Goal: Information Seeking & Learning: Learn about a topic

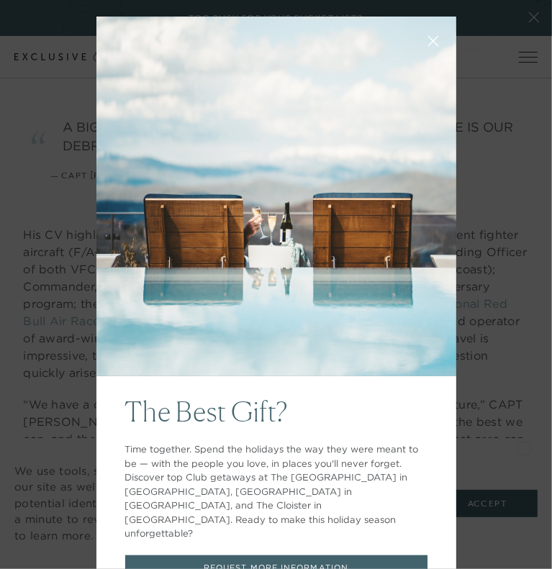
click at [433, 437] on div "The Best Gift? Time together. Spend the holidays the way they were meant to be …" at bounding box center [276, 488] width 360 height 225
click at [470, 418] on div "The Best Gift? Time together. Spend the holidays the way they were meant to be …" at bounding box center [276, 284] width 552 height 569
click at [428, 40] on icon at bounding box center [433, 41] width 11 height 11
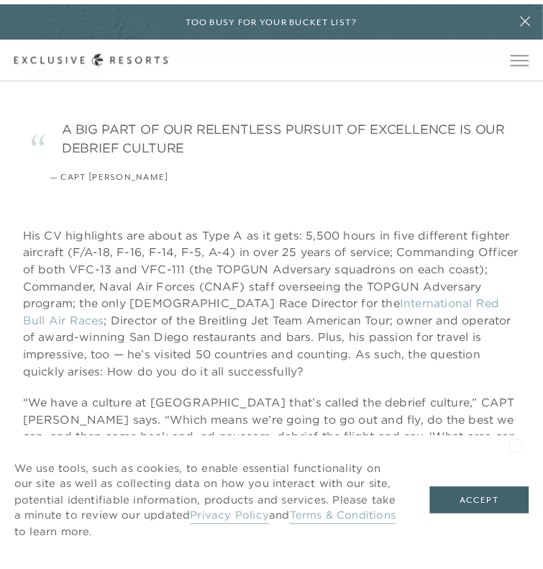
scroll to position [583, 0]
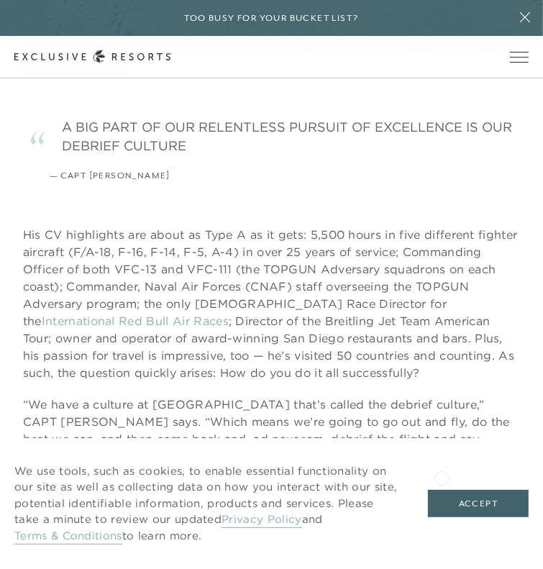
click at [449, 484] on div "We use tools, such as cookies, to enable essential functionality on our site as…" at bounding box center [271, 504] width 543 height 132
click at [450, 490] on button "Accept" at bounding box center [478, 503] width 101 height 27
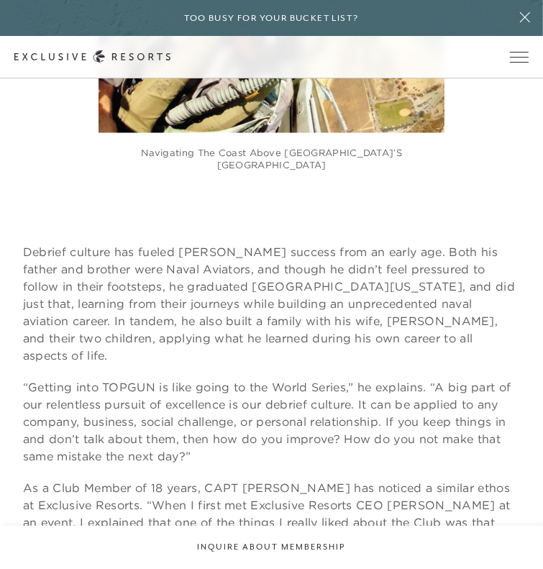
scroll to position [1157, 0]
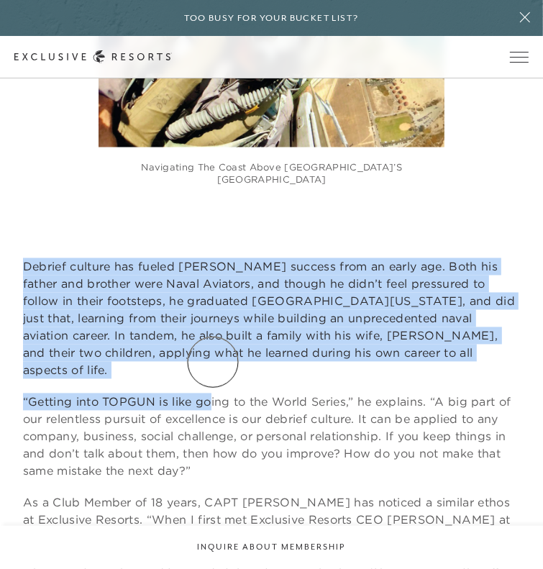
drag, startPoint x: 27, startPoint y: 258, endPoint x: 210, endPoint y: 361, distance: 210.1
click at [210, 361] on div "Debrief culture has fueled [PERSON_NAME] success from an early age. Both his fa…" at bounding box center [272, 546] width 498 height 576
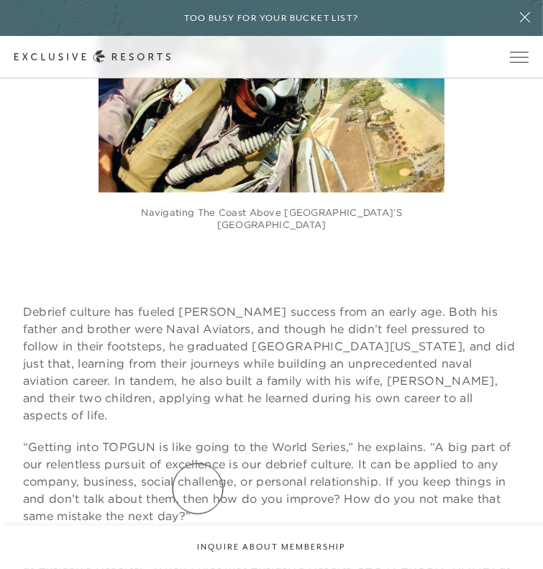
scroll to position [1129, 0]
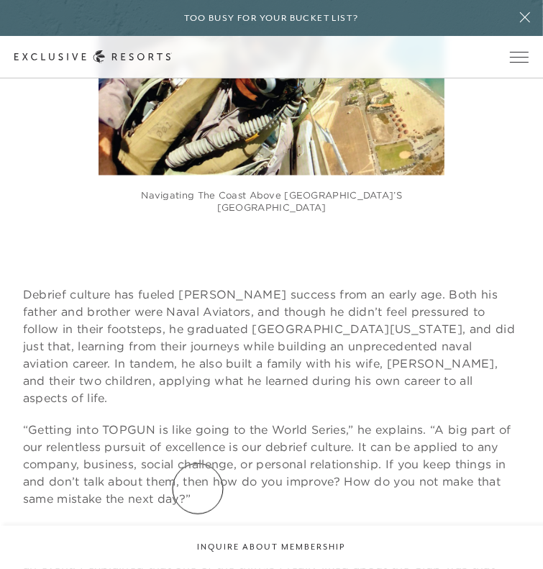
click at [198, 489] on div "Debrief culture has fueled [PERSON_NAME] success from an early age. Both his fa…" at bounding box center [272, 574] width 498 height 576
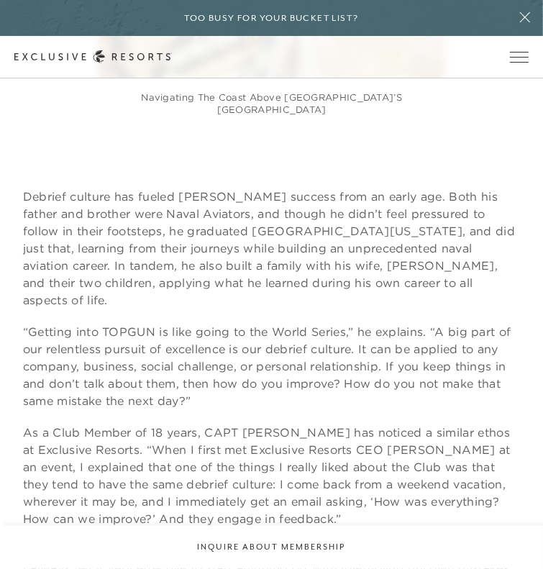
scroll to position [1308, 0]
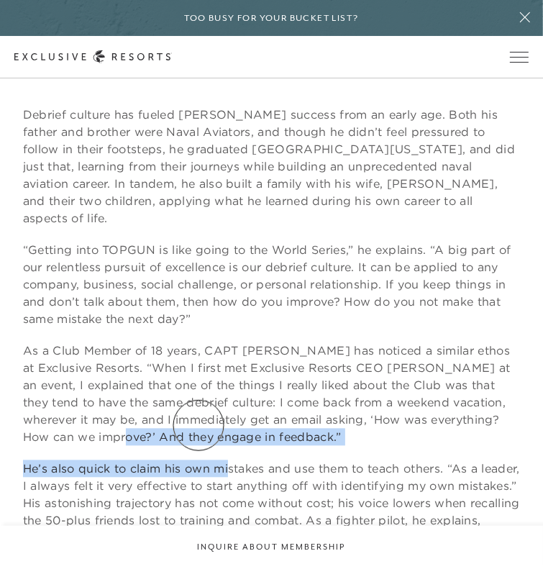
drag, startPoint x: 159, startPoint y: 417, endPoint x: 230, endPoint y: 431, distance: 72.0
click at [230, 431] on div "Debrief culture has fueled [PERSON_NAME] success from an early age. Both his fa…" at bounding box center [272, 395] width 498 height 576
click at [230, 461] on p "He’s also quick to claim his own mistakes and use them to teach others. “As a l…" at bounding box center [272, 513] width 498 height 104
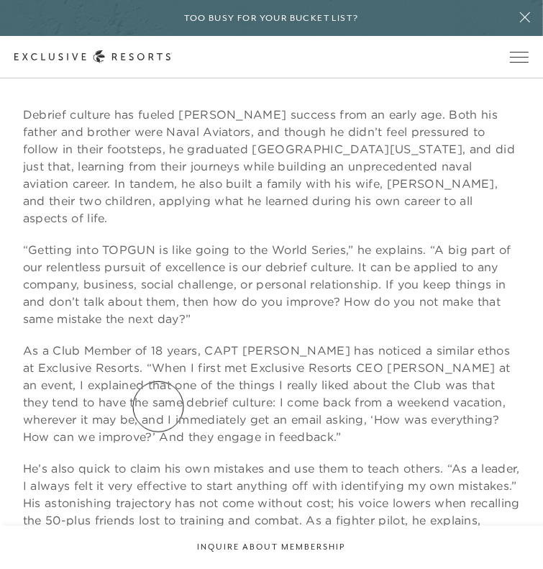
click at [159, 408] on p "As a Club Member of 18 years, CAPT [PERSON_NAME] has noticed a similar ethos at…" at bounding box center [272, 395] width 498 height 104
click at [187, 461] on p "He’s also quick to claim his own mistakes and use them to teach others. “As a l…" at bounding box center [272, 513] width 498 height 104
